Goal: Find specific page/section: Find specific page/section

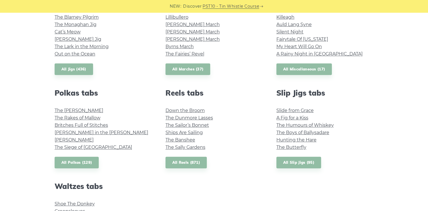
scroll to position [312, 0]
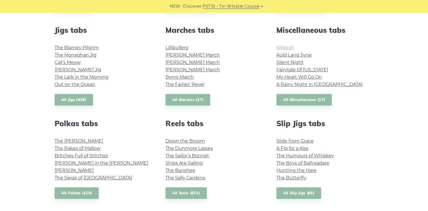
click at [288, 46] on link "Killeagh" at bounding box center [286, 47] width 18 height 5
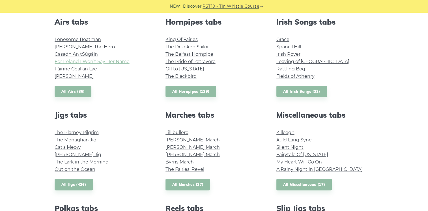
scroll to position [198, 0]
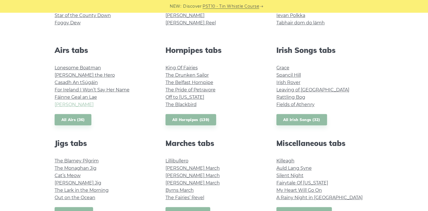
click at [72, 104] on link "Planxty Davis" at bounding box center [74, 104] width 39 height 5
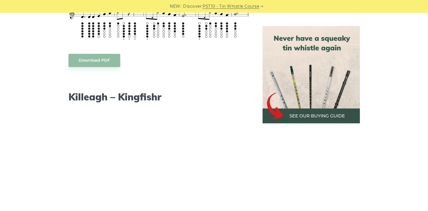
scroll to position [538, 0]
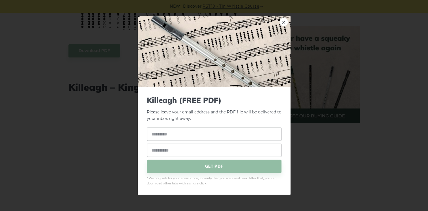
click at [108, 52] on body "NEW: Discover PST10 - Tin Whistle Course Lessons Fingering Charts Tabs & Notes …" at bounding box center [214, 109] width 428 height 1294
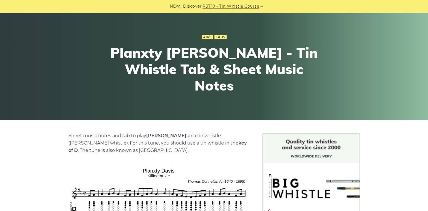
scroll to position [28, 0]
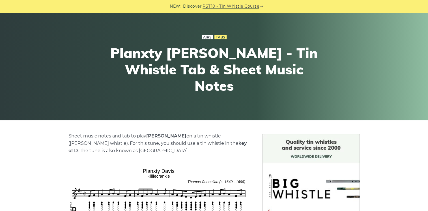
click at [208, 40] on link "Airs" at bounding box center [207, 37] width 11 height 5
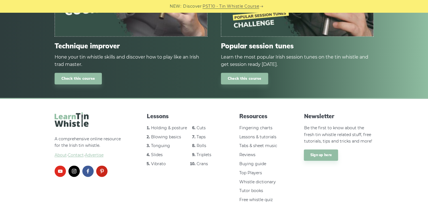
scroll to position [786, 0]
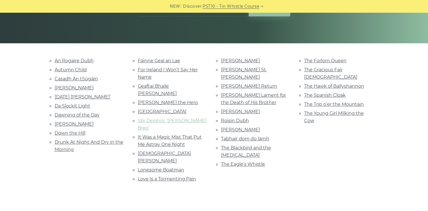
scroll to position [113, 0]
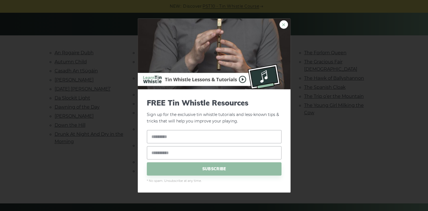
click at [284, 23] on link "×" at bounding box center [284, 24] width 8 height 8
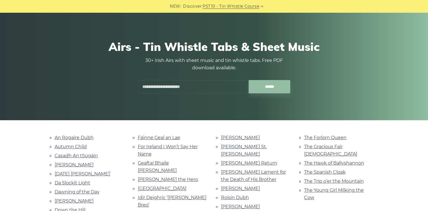
scroll to position [0, 0]
